Goal: Find contact information: Find contact information

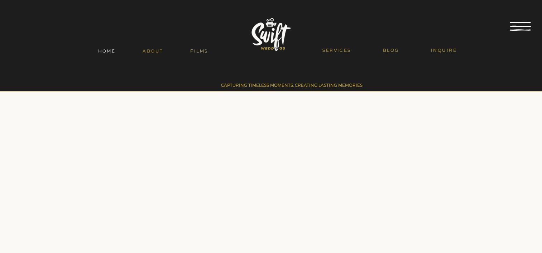
click at [189, 54] on link "FILMS" at bounding box center [199, 51] width 45 height 13
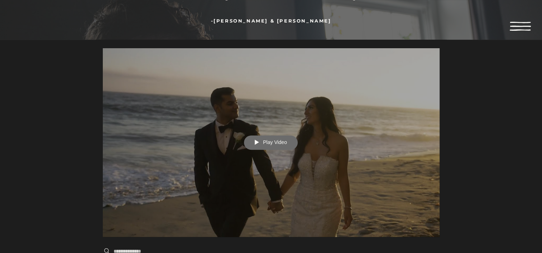
click at [266, 145] on span "Play Video" at bounding box center [275, 142] width 24 height 5
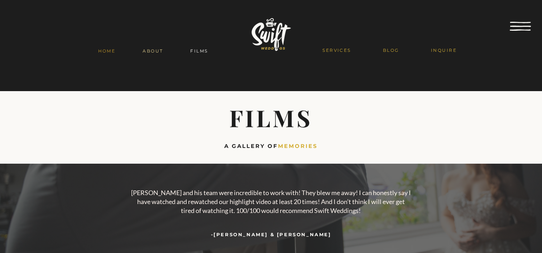
click at [154, 52] on span "ABOUT" at bounding box center [153, 50] width 20 height 5
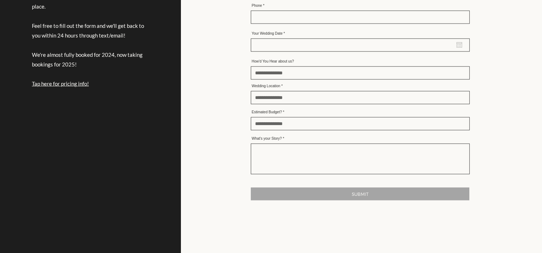
scroll to position [1574, 0]
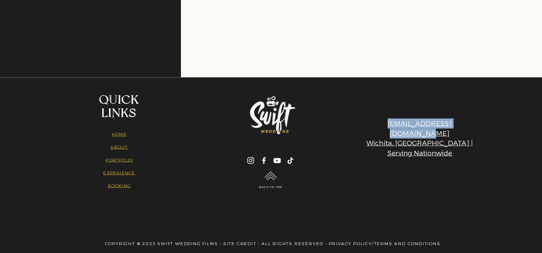
drag, startPoint x: 472, startPoint y: 103, endPoint x: 368, endPoint y: 104, distance: 103.8
click at [368, 119] on p "booking@swiftweddings.com Wichita, KS | Serving Nationwide" at bounding box center [419, 138] width 117 height 39
copy link "[EMAIL_ADDRESS][DOMAIN_NAME]"
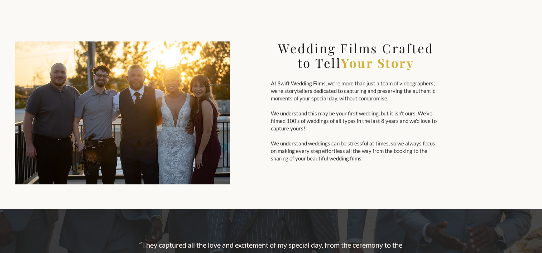
scroll to position [0, 0]
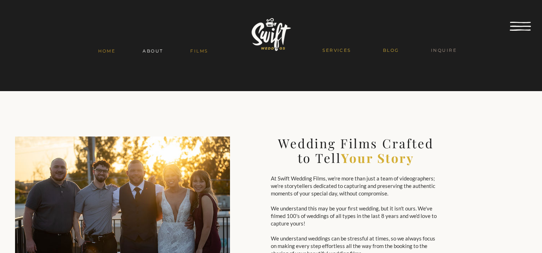
click at [443, 50] on span "INQUIRE" at bounding box center [444, 50] width 26 height 5
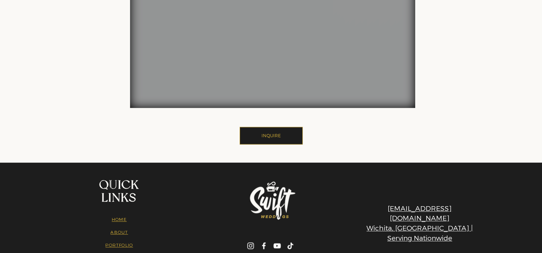
scroll to position [938, 0]
